Goal: Navigation & Orientation: Find specific page/section

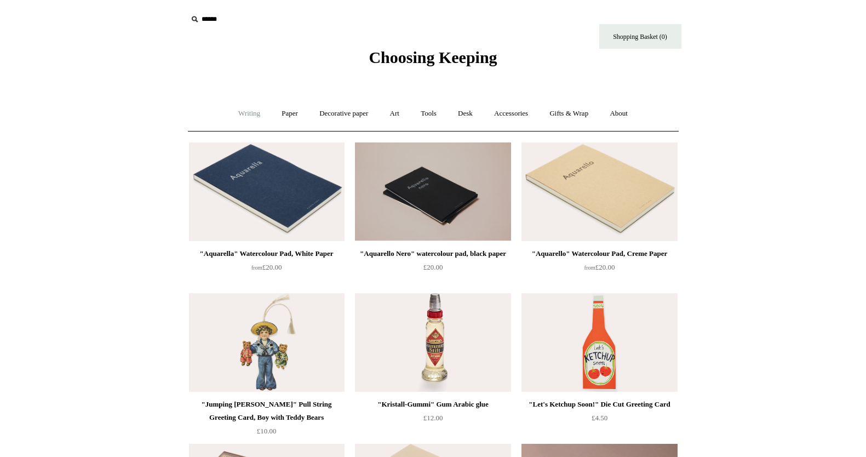
click at [235, 115] on link "Writing +" at bounding box center [249, 113] width 42 height 29
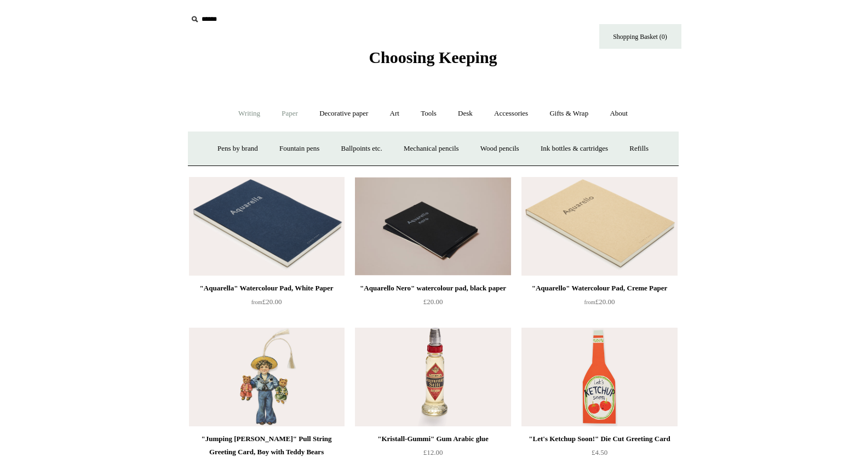
click at [291, 117] on link "Paper +" at bounding box center [290, 113] width 36 height 29
click at [268, 148] on link "Notebooks +" at bounding box center [280, 148] width 50 height 29
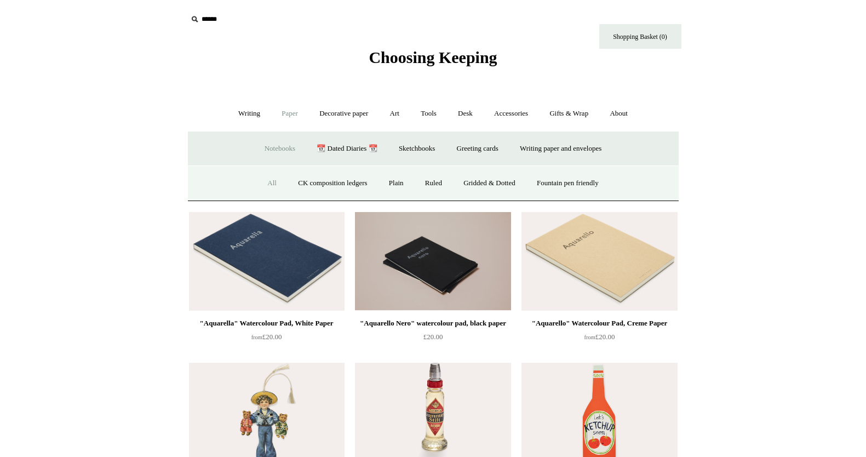
click at [266, 182] on link "All" at bounding box center [272, 183] width 29 height 29
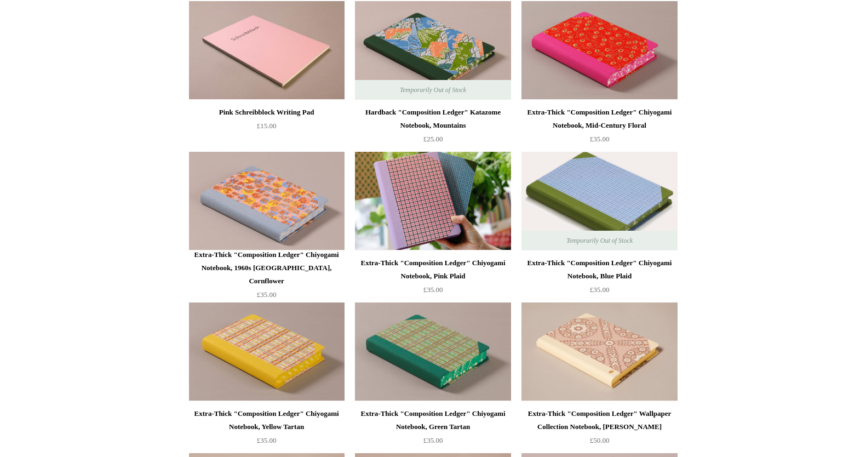
scroll to position [895, 0]
